Goal: Information Seeking & Learning: Learn about a topic

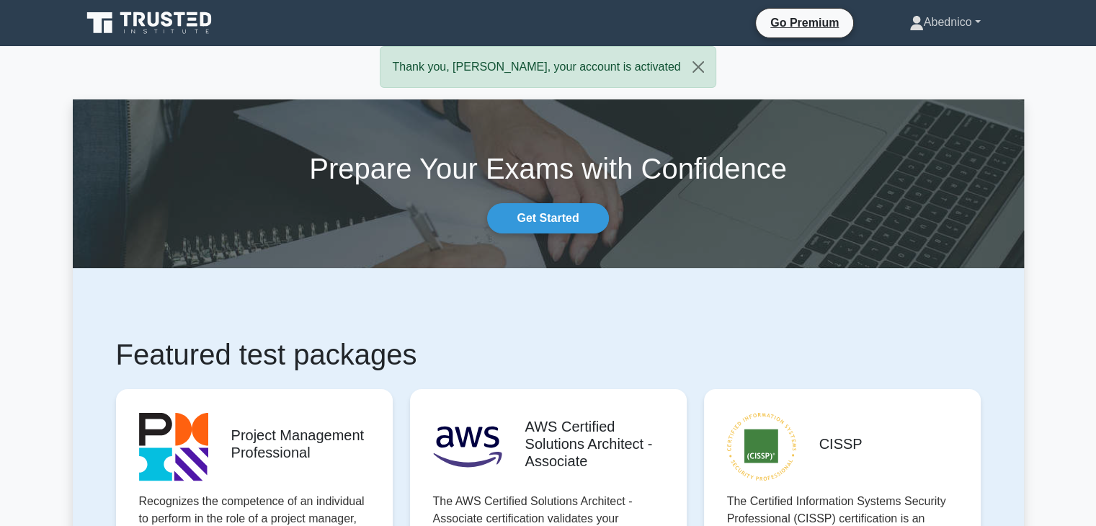
click at [977, 24] on link "Abednico" at bounding box center [944, 22] width 140 height 29
click at [906, 53] on link "Profile" at bounding box center [932, 56] width 114 height 23
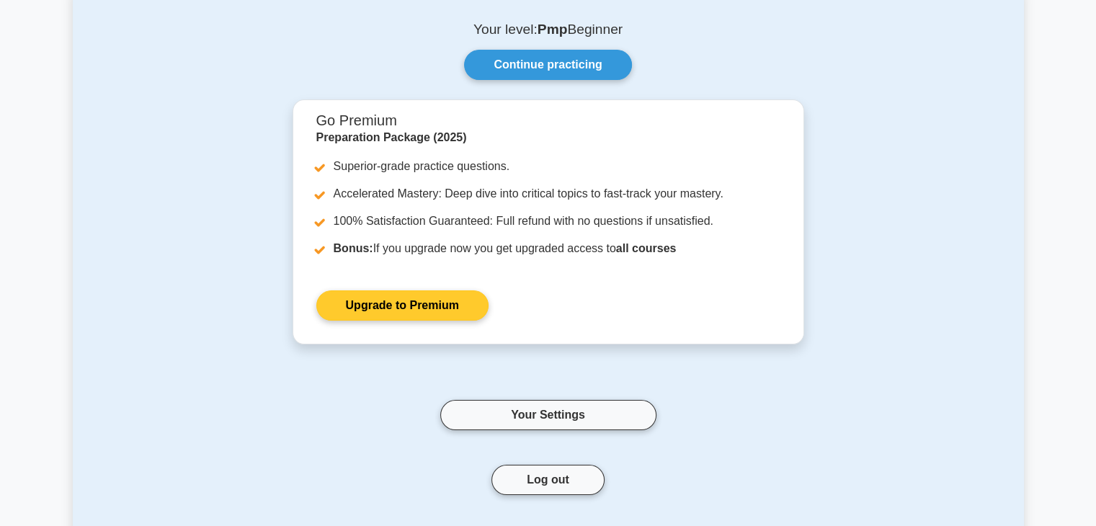
scroll to position [72, 0]
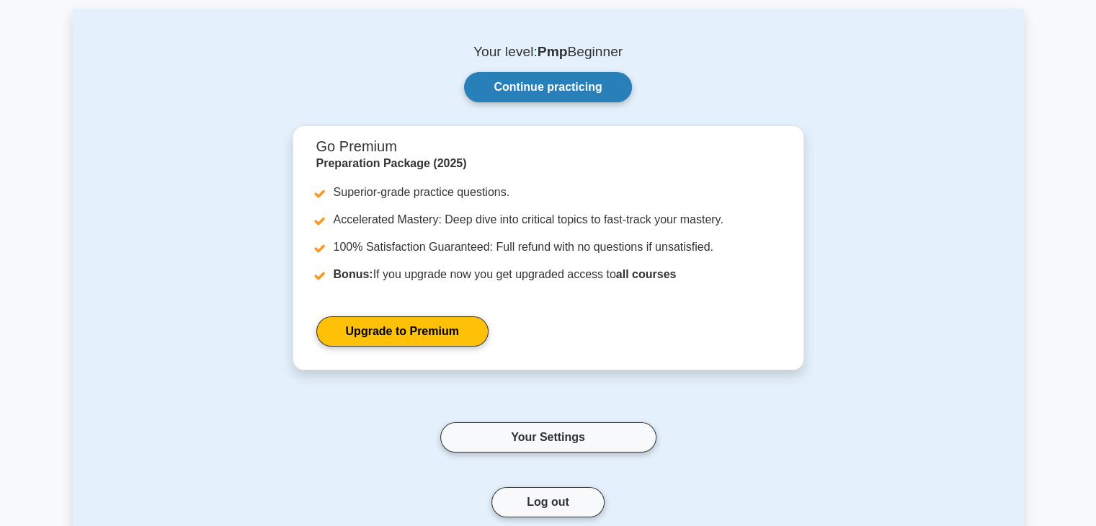
click at [581, 85] on link "Continue practicing" at bounding box center [547, 87] width 167 height 30
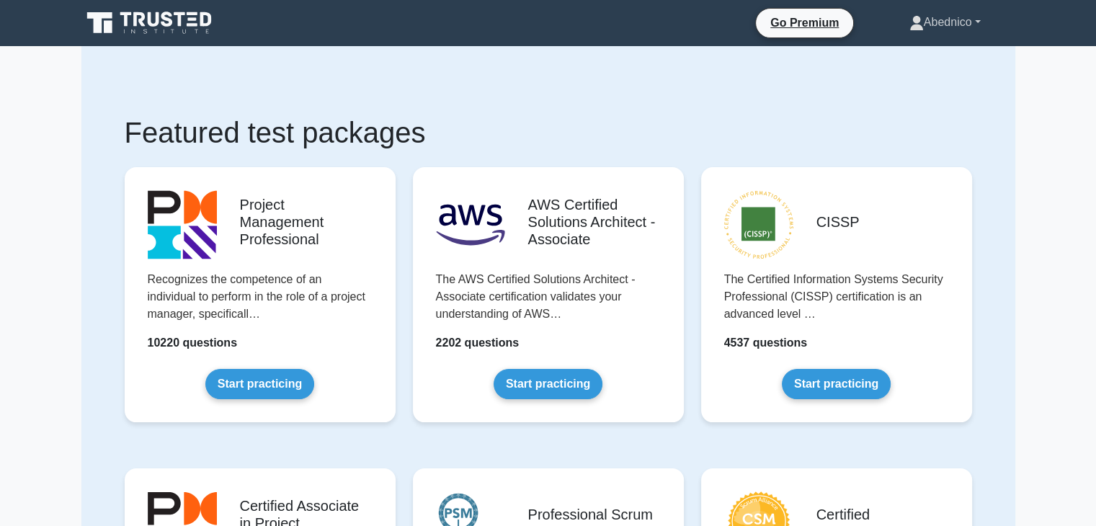
click at [975, 21] on link "Abednico" at bounding box center [944, 22] width 140 height 29
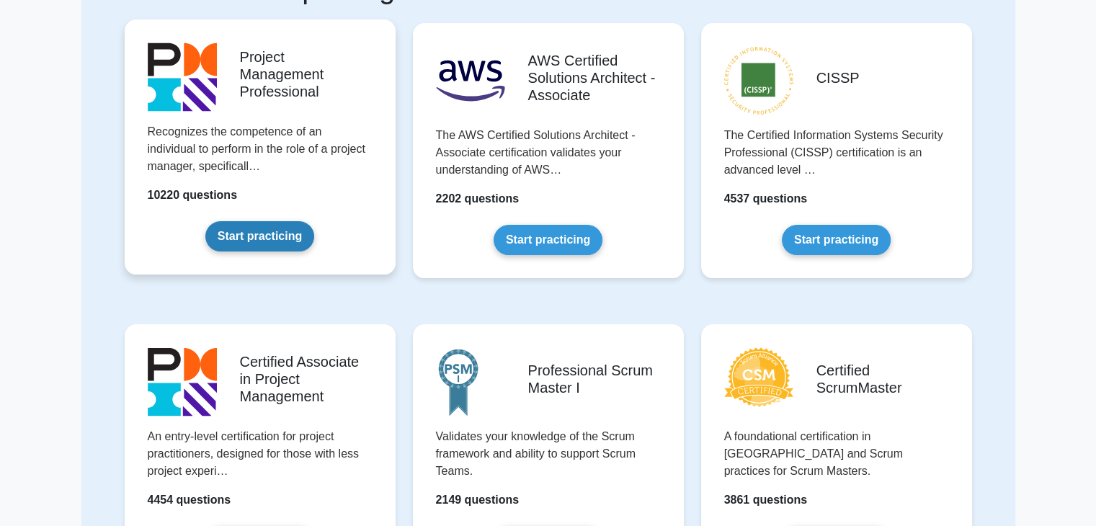
scroll to position [72, 0]
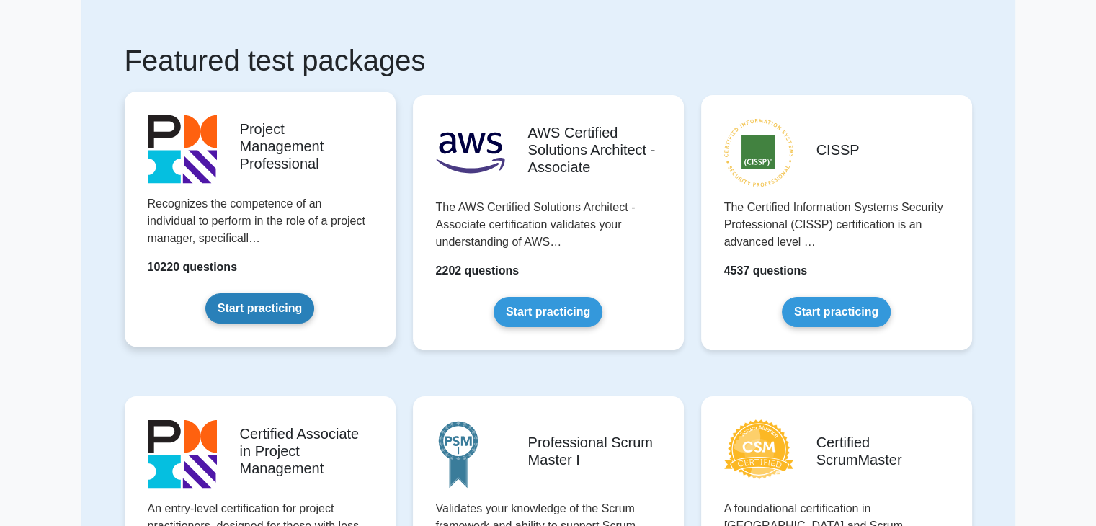
click at [262, 303] on link "Start practicing" at bounding box center [259, 308] width 109 height 30
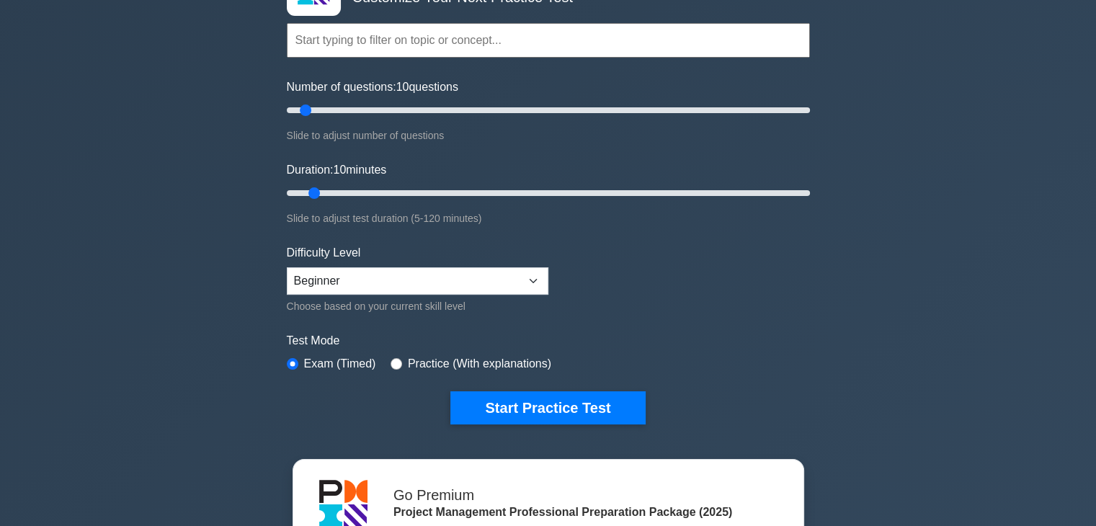
scroll to position [144, 0]
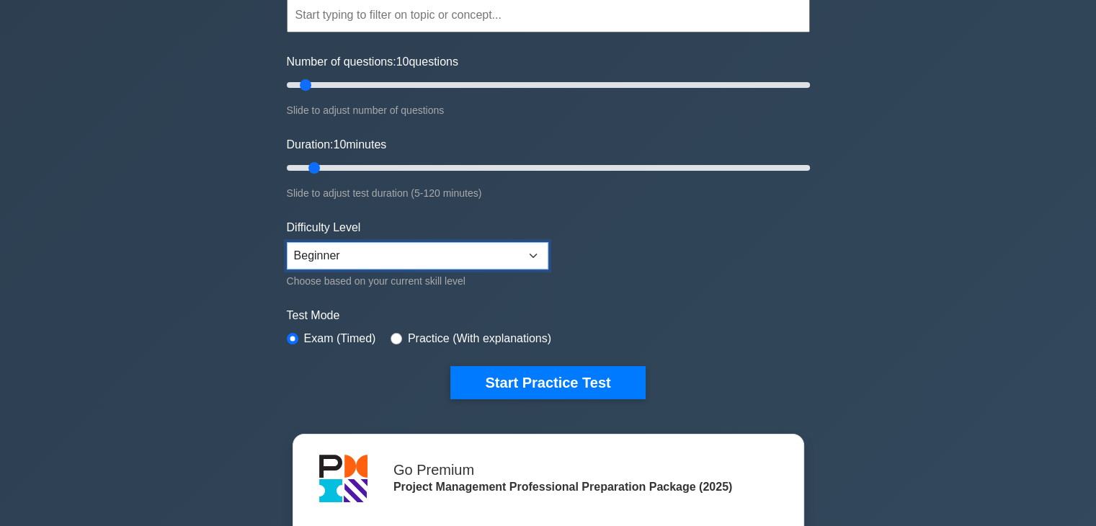
click at [531, 251] on select "Beginner Intermediate Expert" at bounding box center [417, 255] width 261 height 27
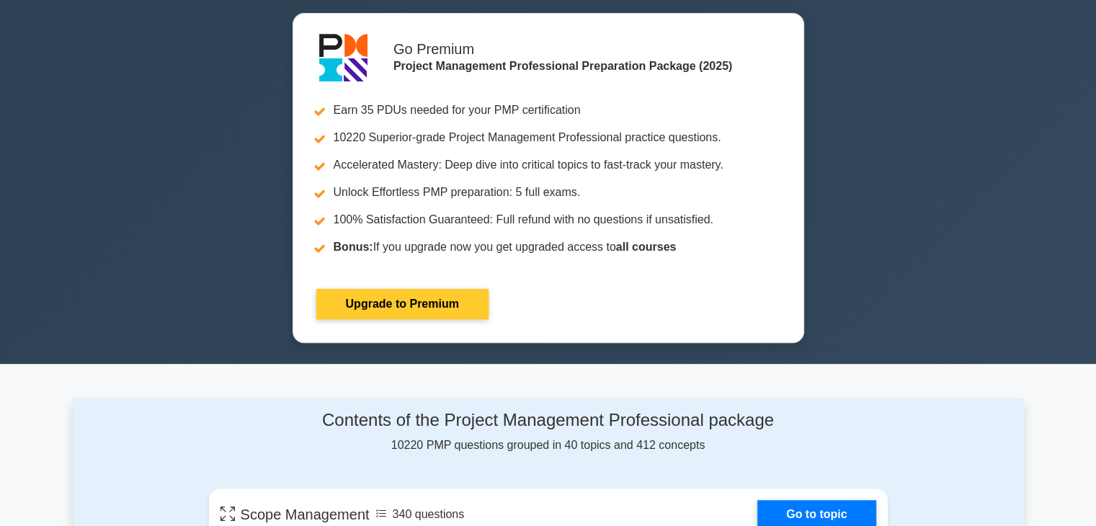
scroll to position [576, 0]
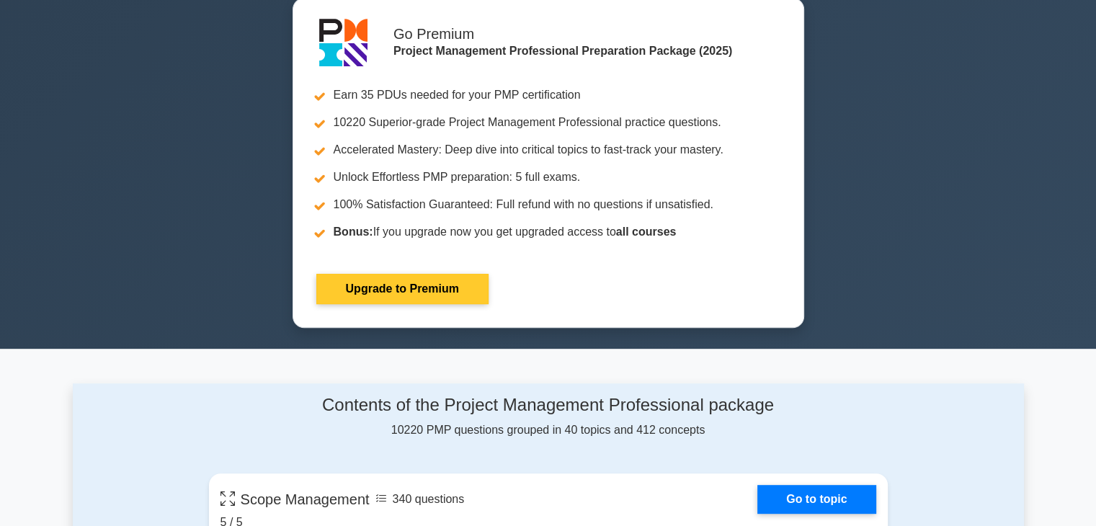
click at [418, 285] on link "Upgrade to Premium" at bounding box center [402, 289] width 172 height 30
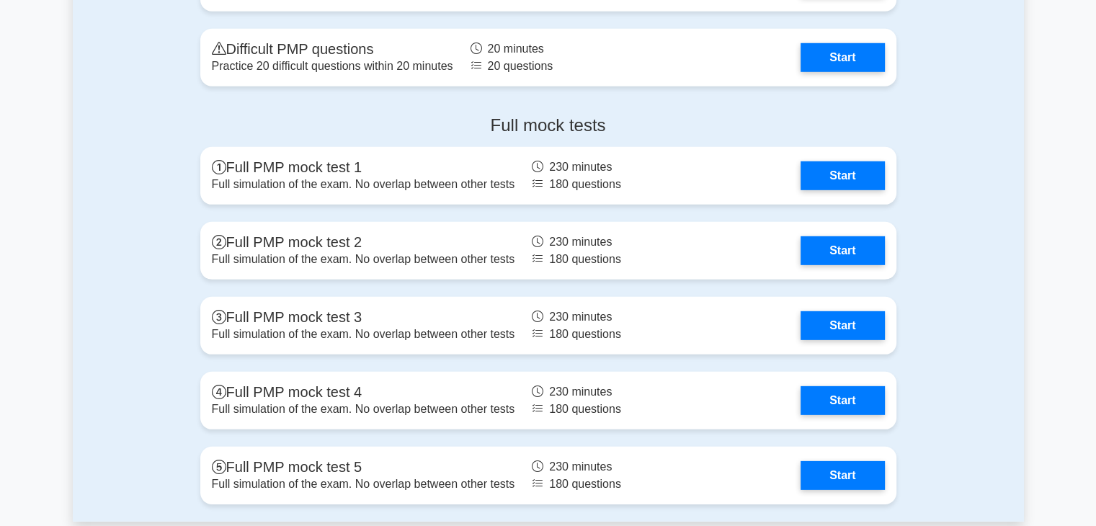
scroll to position [4322, 0]
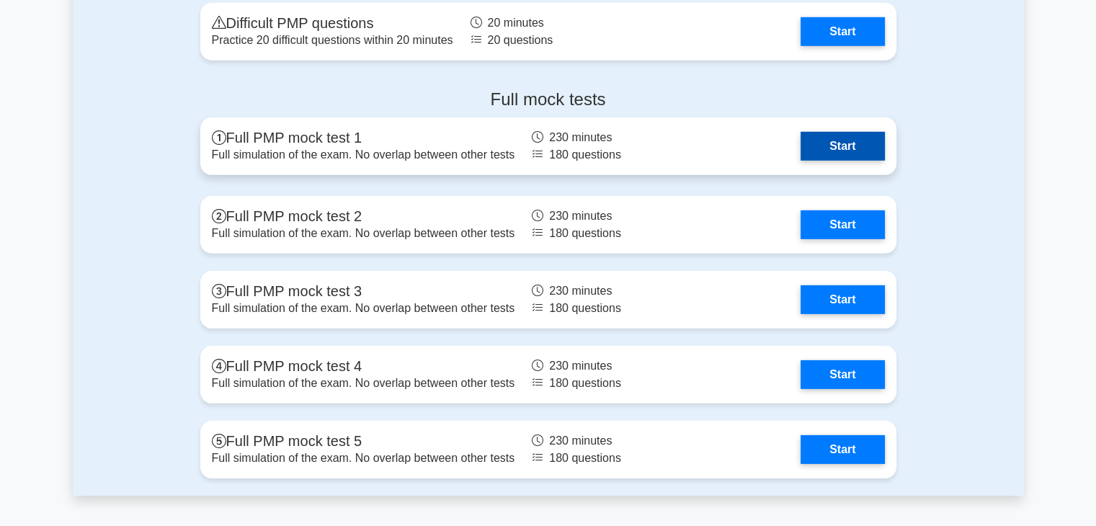
click at [835, 139] on link "Start" at bounding box center [842, 146] width 84 height 29
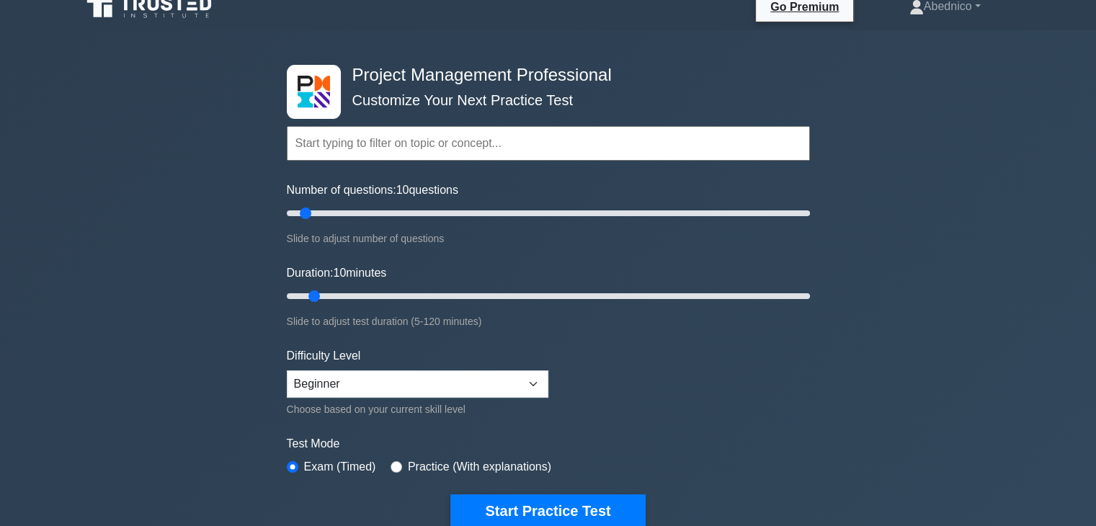
scroll to position [0, 0]
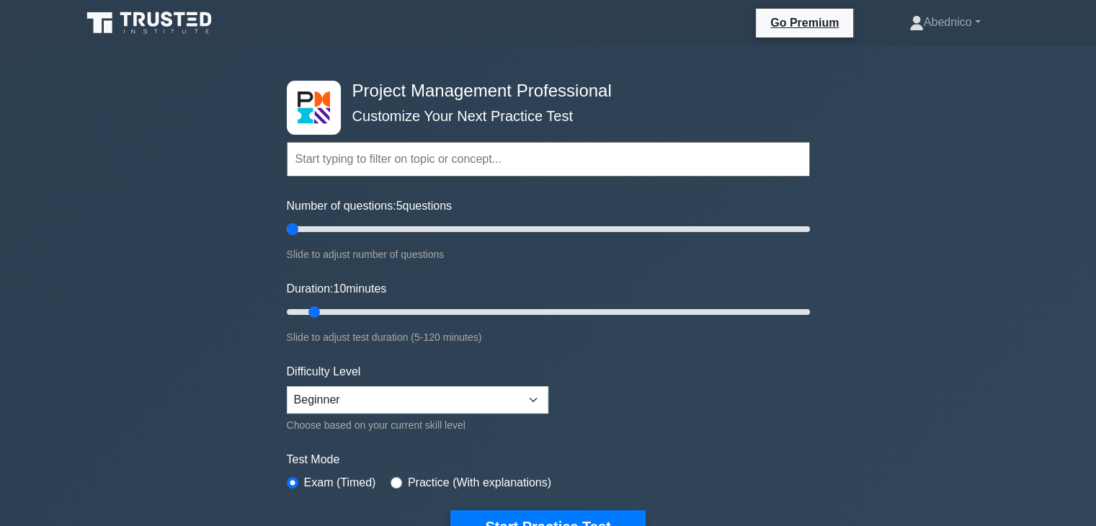
drag, startPoint x: 308, startPoint y: 230, endPoint x: 230, endPoint y: 202, distance: 83.4
click at [287, 220] on input "Number of questions: 5 questions" at bounding box center [548, 228] width 523 height 17
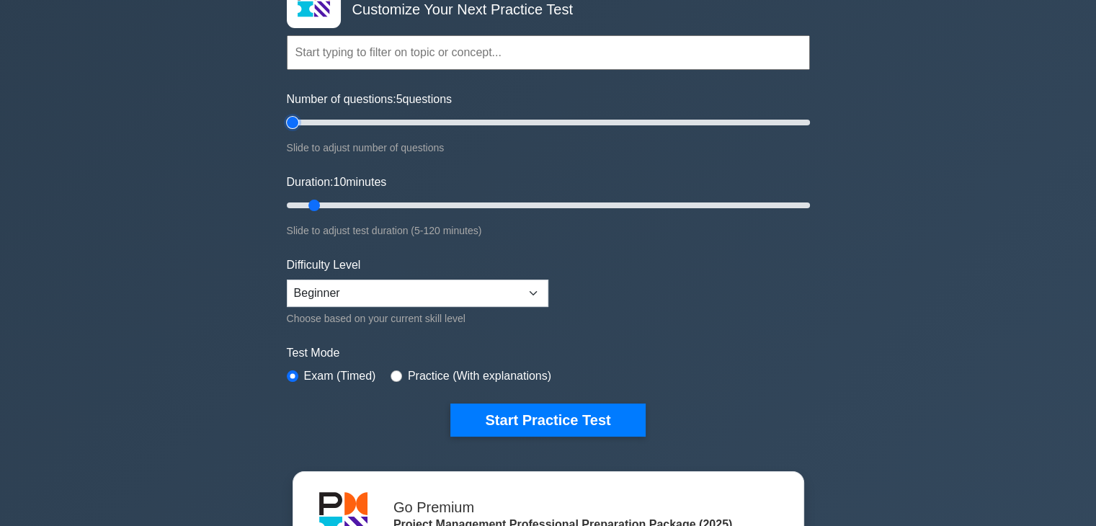
scroll to position [72, 0]
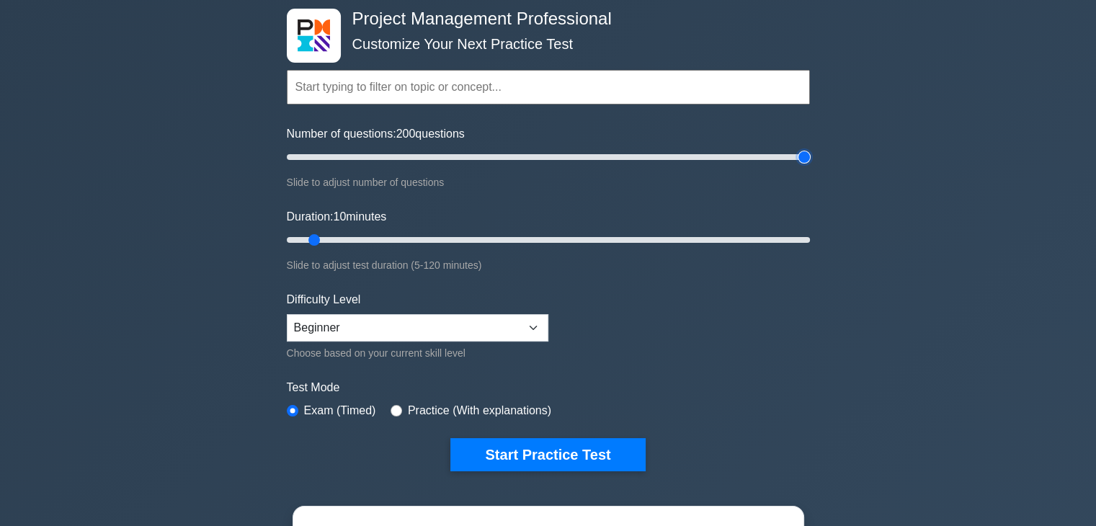
drag, startPoint x: 291, startPoint y: 158, endPoint x: 789, endPoint y: 189, distance: 499.4
type input "200"
click at [810, 166] on input "Number of questions: 200 questions" at bounding box center [548, 156] width 523 height 17
drag, startPoint x: 315, startPoint y: 238, endPoint x: 0, endPoint y: 189, distance: 319.3
type input "5"
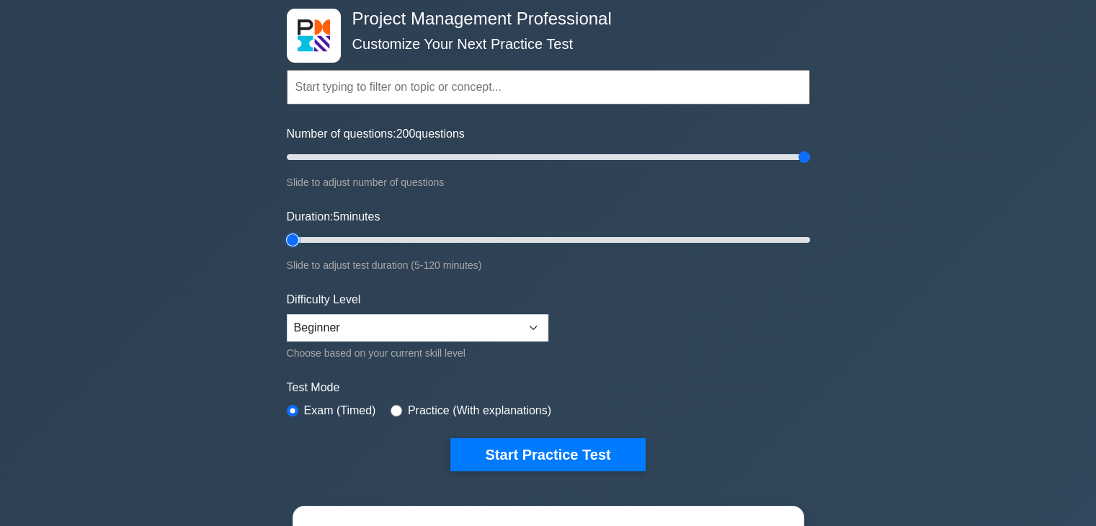
click at [287, 231] on input "Duration: 5 minutes" at bounding box center [548, 239] width 523 height 17
drag, startPoint x: 802, startPoint y: 154, endPoint x: 190, endPoint y: 210, distance: 614.1
type input "5"
click at [287, 166] on input "Number of questions: 5 questions" at bounding box center [548, 156] width 523 height 17
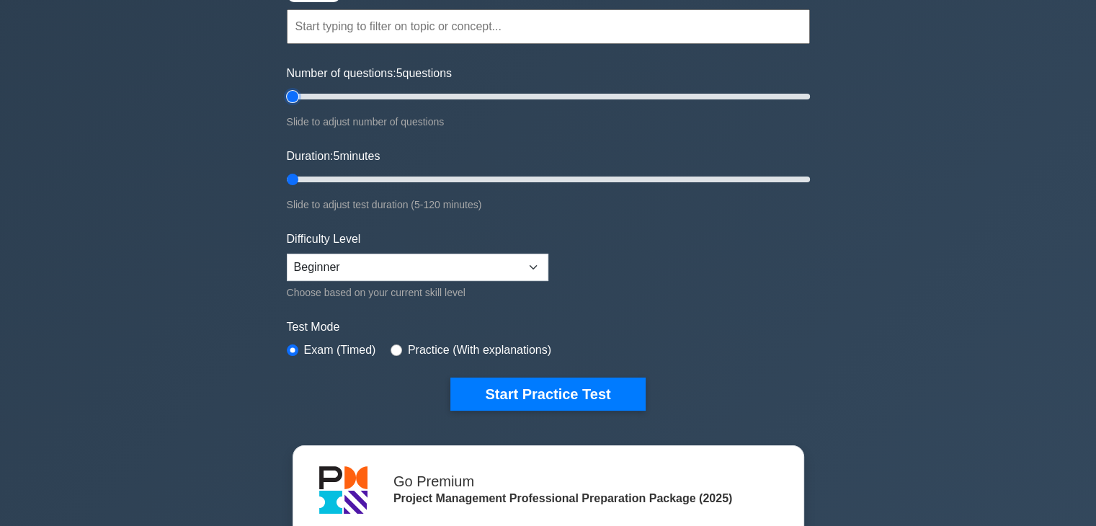
scroll to position [216, 0]
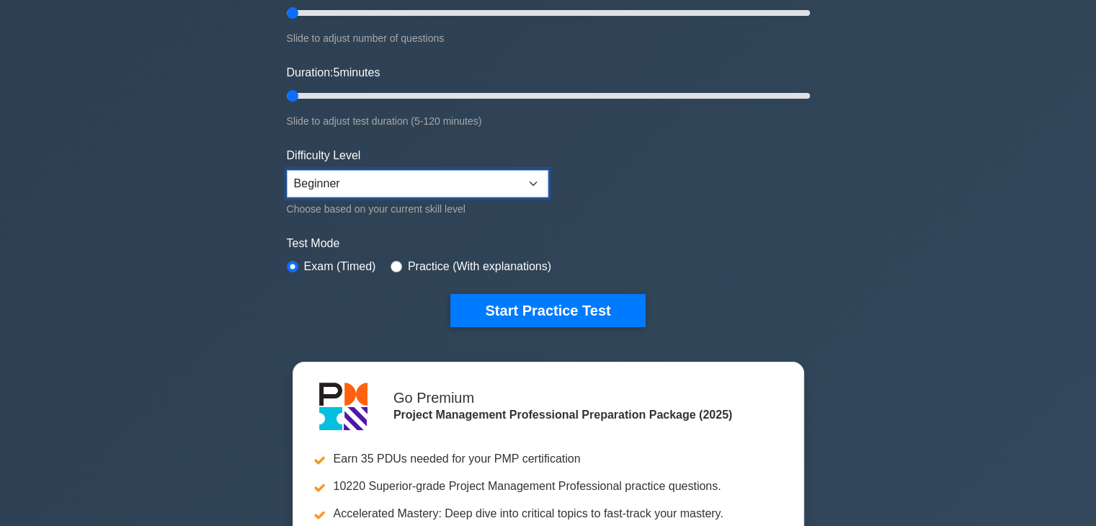
click at [532, 183] on select "Beginner Intermediate Expert" at bounding box center [417, 183] width 261 height 27
select select "expert"
click at [287, 170] on select "Beginner Intermediate Expert" at bounding box center [417, 183] width 261 height 27
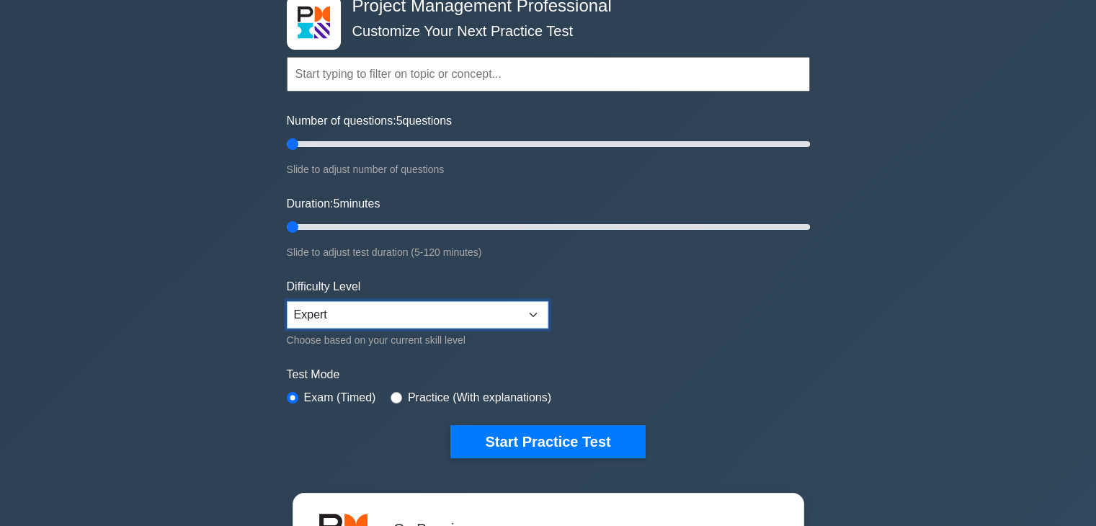
scroll to position [0, 0]
